Goal: Information Seeking & Learning: Learn about a topic

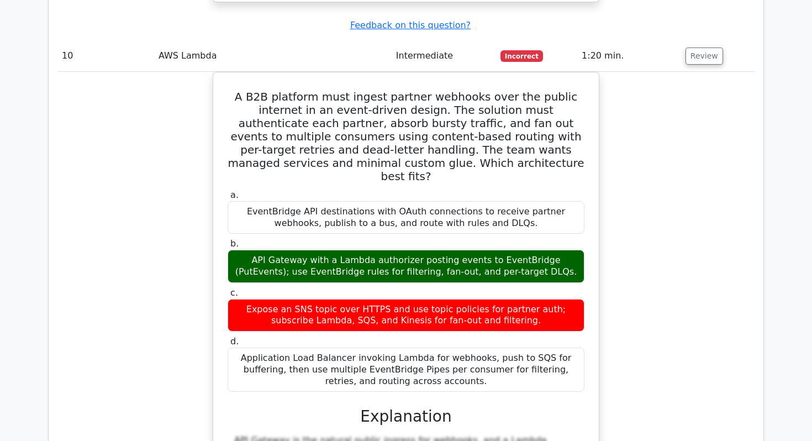
scroll to position [6727, 0]
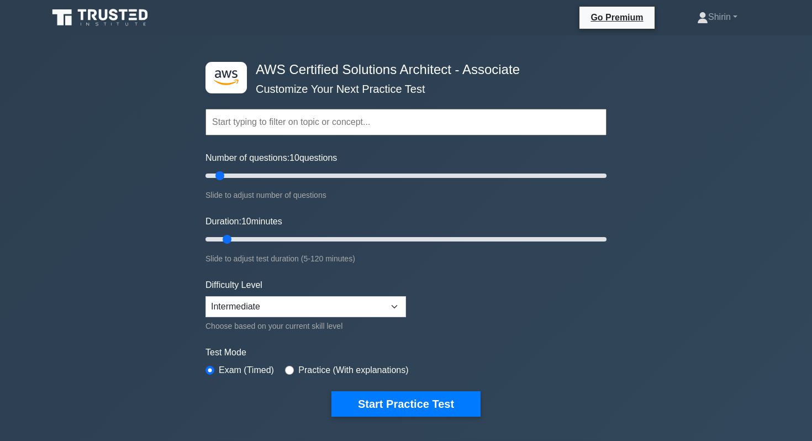
click at [150, 177] on div ".st0{fill:#252F3E;} .st1{fill-rule:evenodd;clip-rule:evenodd;fill:#FF9900;} AWS…" at bounding box center [406, 367] width 812 height 664
click at [367, 399] on button "Start Practice Test" at bounding box center [405, 403] width 149 height 25
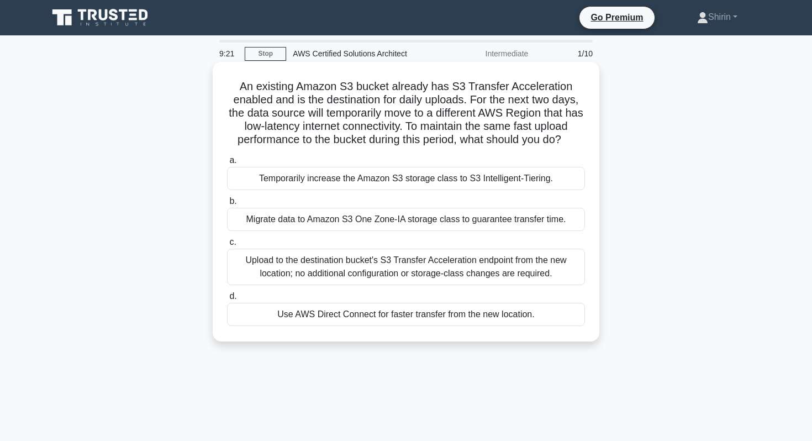
click at [347, 266] on div "Upload to the destination bucket's S3 Transfer Acceleration endpoint from the n…" at bounding box center [406, 267] width 358 height 36
click at [227, 246] on input "c. Upload to the destination bucket's S3 Transfer Acceleration endpoint from th…" at bounding box center [227, 242] width 0 height 7
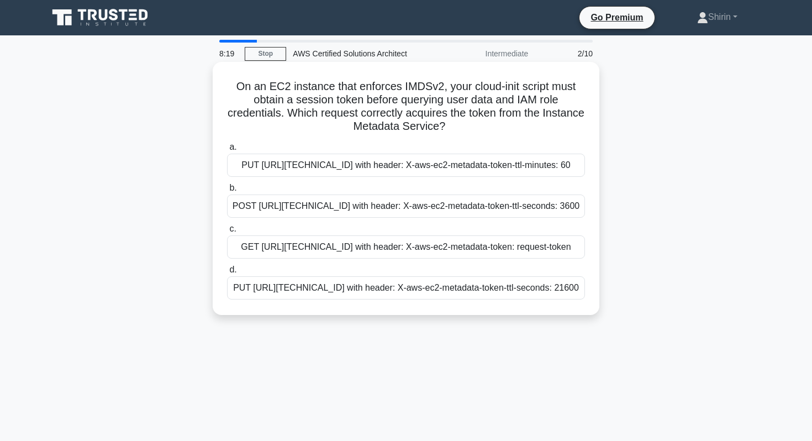
click at [273, 259] on div "GET http://169.254.169.254/latest/meta-data/ with header: X-aws-ec2-metadata-to…" at bounding box center [406, 246] width 358 height 23
click at [227, 233] on input "c. GET http://169.254.169.254/latest/meta-data/ with header: X-aws-ec2-metadata…" at bounding box center [227, 228] width 0 height 7
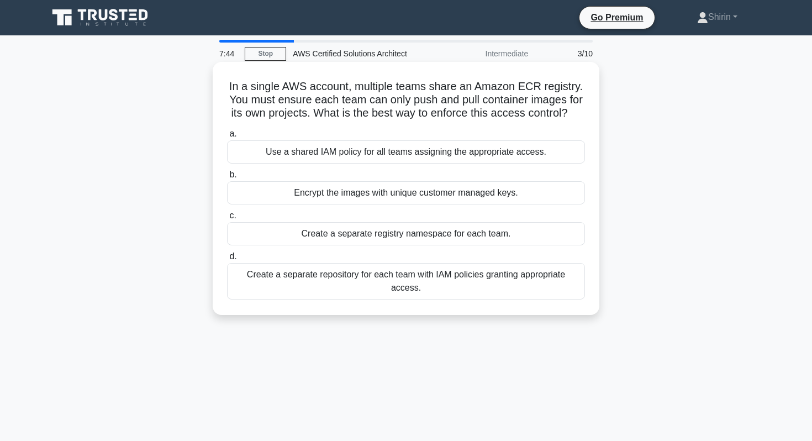
click at [281, 286] on div "Create a separate repository for each team with IAM policies granting appropria…" at bounding box center [406, 281] width 358 height 36
click at [227, 260] on input "d. Create a separate repository for each team with IAM policies granting approp…" at bounding box center [227, 256] width 0 height 7
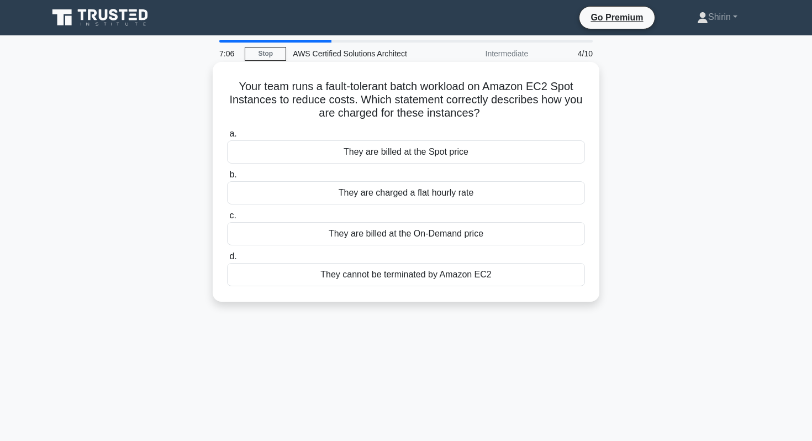
click at [246, 158] on div "They are billed at the Spot price" at bounding box center [406, 151] width 358 height 23
click at [227, 138] on input "a. They are billed at the Spot price" at bounding box center [227, 133] width 0 height 7
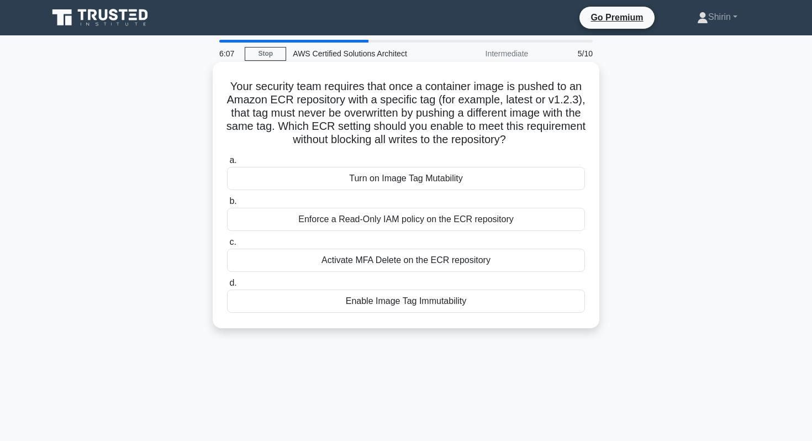
click at [292, 307] on div "Enable Image Tag Immutability" at bounding box center [406, 300] width 358 height 23
click at [227, 287] on input "d. Enable Image Tag Immutability" at bounding box center [227, 283] width 0 height 7
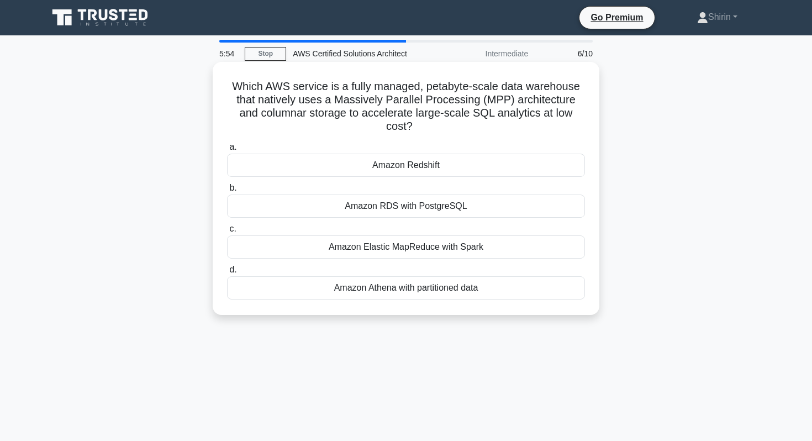
click at [247, 154] on div "Amazon Redshift" at bounding box center [406, 165] width 358 height 23
click at [227, 150] on input "a. Amazon Redshift" at bounding box center [227, 147] width 0 height 7
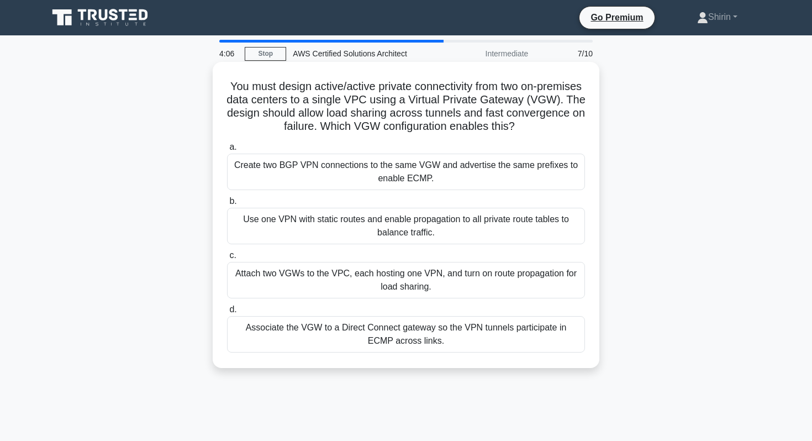
click at [256, 335] on div "Associate the VGW to a Direct Connect gateway so the VPN tunnels participate in…" at bounding box center [406, 334] width 358 height 36
click at [227, 313] on input "d. Associate the VGW to a Direct Connect gateway so the VPN tunnels participate…" at bounding box center [227, 309] width 0 height 7
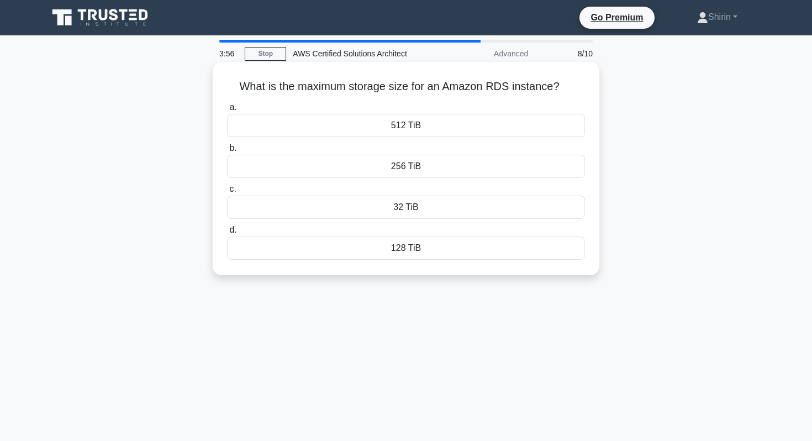
click at [241, 135] on div "512 TiB" at bounding box center [406, 125] width 358 height 23
click at [227, 111] on input "a. 512 TiB" at bounding box center [227, 107] width 0 height 7
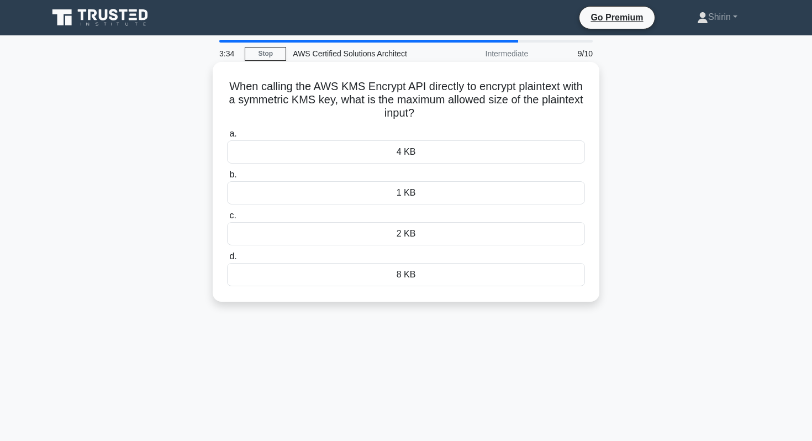
click at [259, 152] on div "4 KB" at bounding box center [406, 151] width 358 height 23
click at [227, 138] on input "a. 4 KB" at bounding box center [227, 133] width 0 height 7
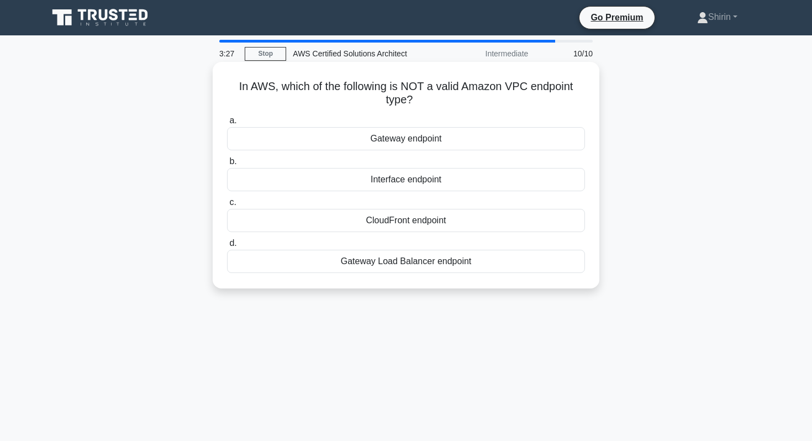
click at [255, 227] on div "CloudFront endpoint" at bounding box center [406, 220] width 358 height 23
click at [227, 206] on input "c. CloudFront endpoint" at bounding box center [227, 202] width 0 height 7
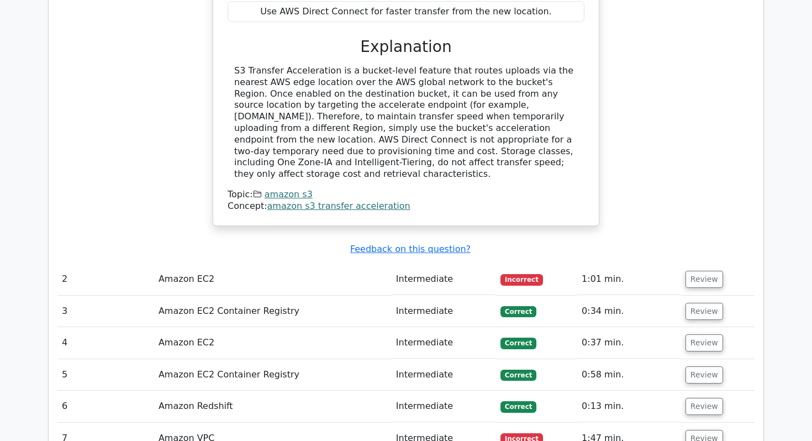
scroll to position [1329, 0]
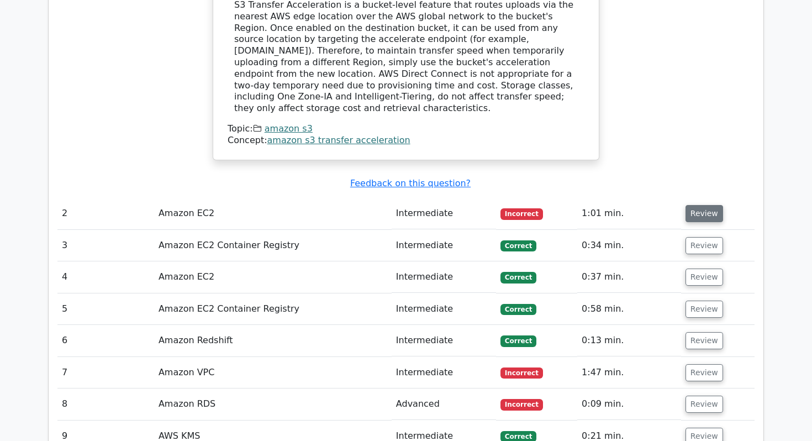
click at [694, 205] on button "Review" at bounding box center [705, 213] width 38 height 17
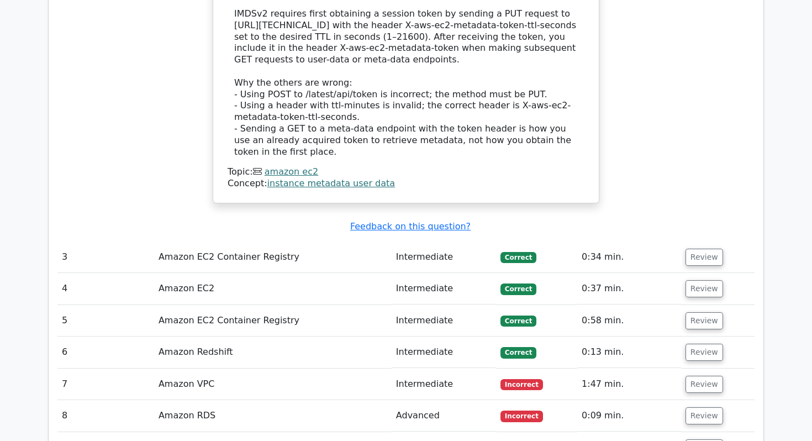
scroll to position [1887, 0]
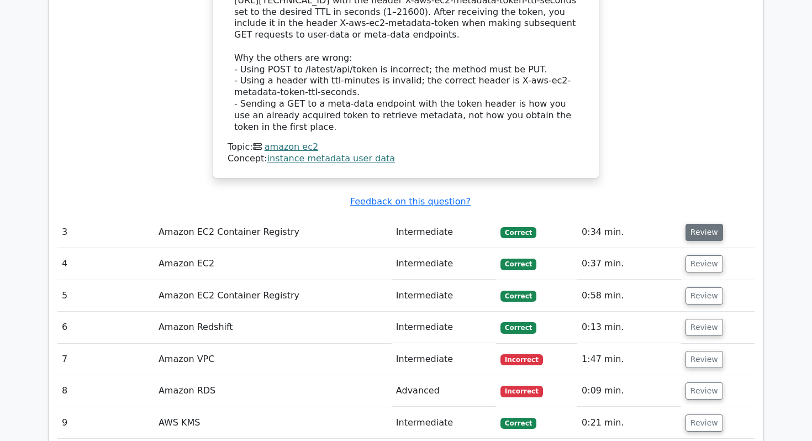
click at [709, 224] on button "Review" at bounding box center [705, 232] width 38 height 17
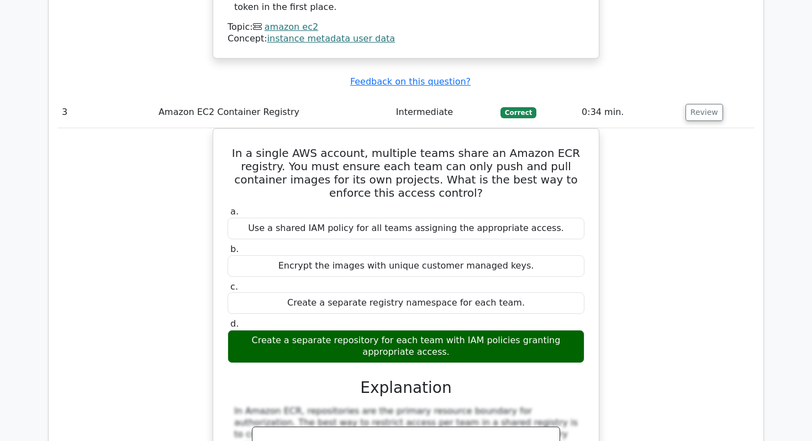
scroll to position [2009, 0]
